Goal: Task Accomplishment & Management: Use online tool/utility

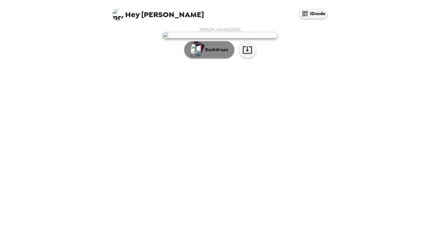
click at [200, 56] on img "button" at bounding box center [196, 50] width 10 height 13
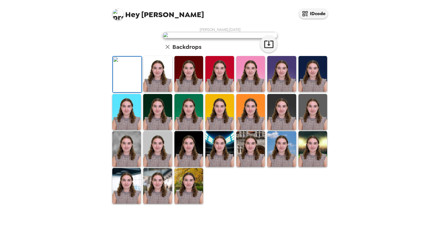
scroll to position [121, 0]
click at [166, 197] on img at bounding box center [157, 186] width 29 height 36
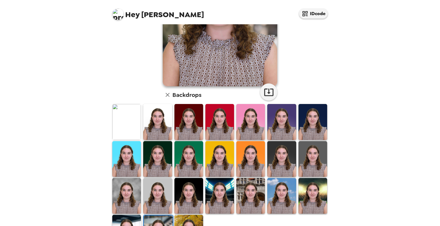
scroll to position [120, 0]
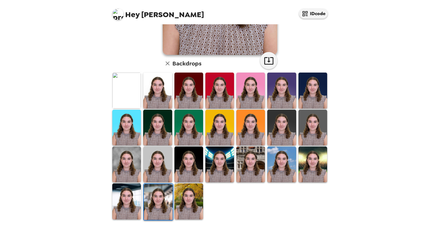
click at [153, 159] on img at bounding box center [157, 165] width 29 height 36
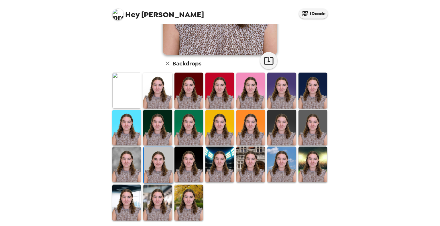
click at [178, 204] on img at bounding box center [188, 203] width 29 height 36
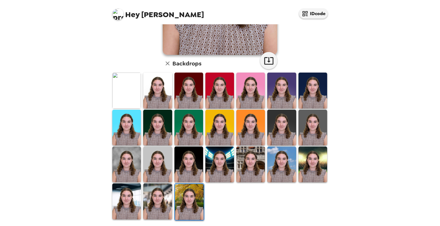
click at [155, 199] on img at bounding box center [157, 202] width 29 height 36
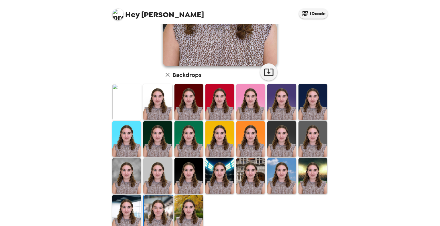
scroll to position [0, 0]
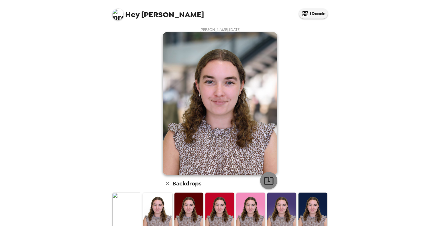
click at [269, 180] on icon "button" at bounding box center [269, 181] width 10 height 10
click at [120, 210] on img at bounding box center [126, 211] width 29 height 36
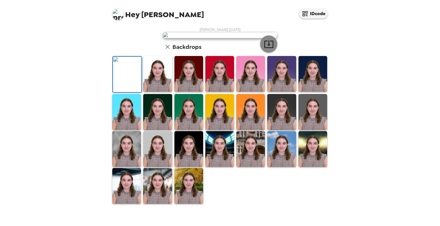
click at [268, 49] on icon "button" at bounding box center [269, 44] width 10 height 10
click at [170, 74] on img at bounding box center [157, 74] width 29 height 36
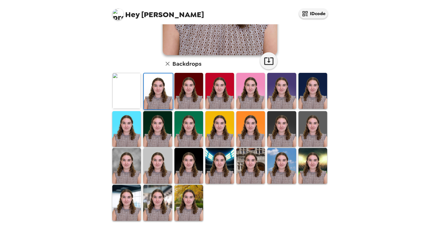
scroll to position [120, 0]
click at [164, 83] on img at bounding box center [158, 91] width 29 height 36
click at [157, 87] on img at bounding box center [158, 91] width 29 height 36
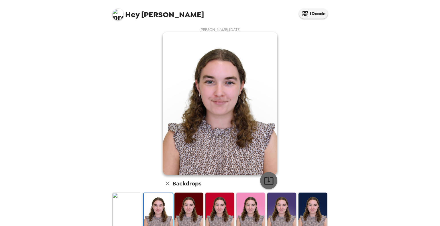
click at [267, 179] on icon "button" at bounding box center [269, 181] width 10 height 10
